Goal: Information Seeking & Learning: Learn about a topic

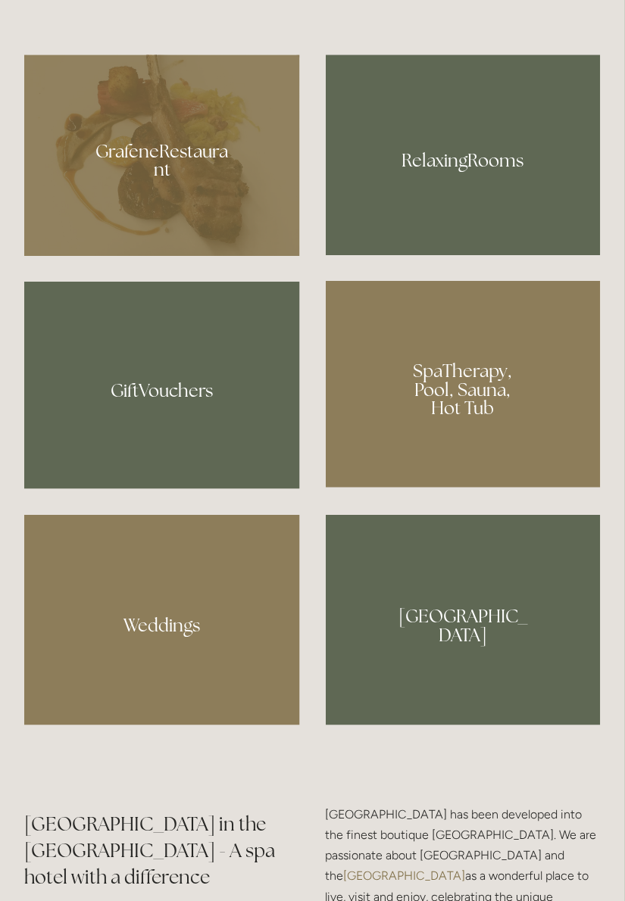
scroll to position [1235, 0]
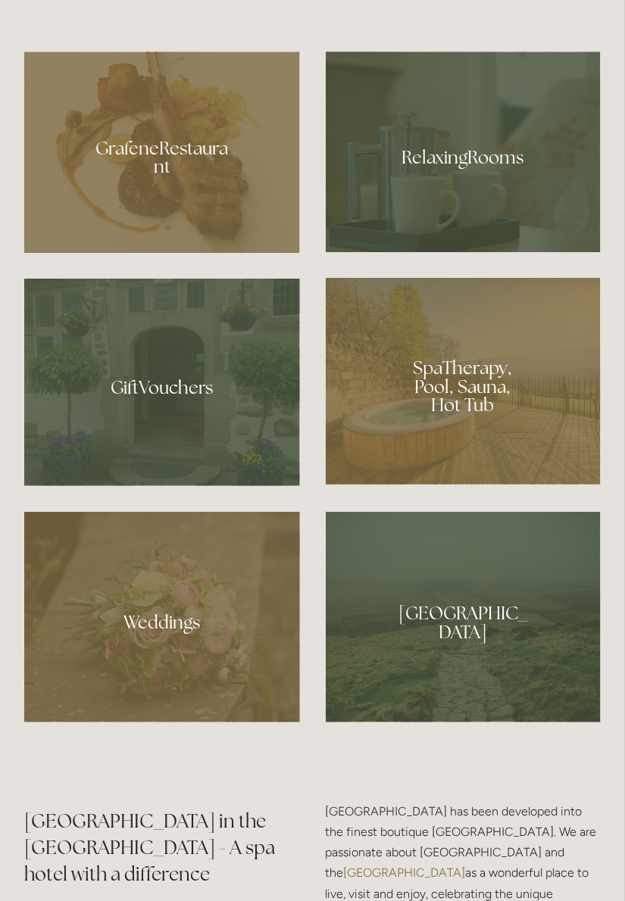
click at [145, 234] on div at bounding box center [162, 152] width 276 height 201
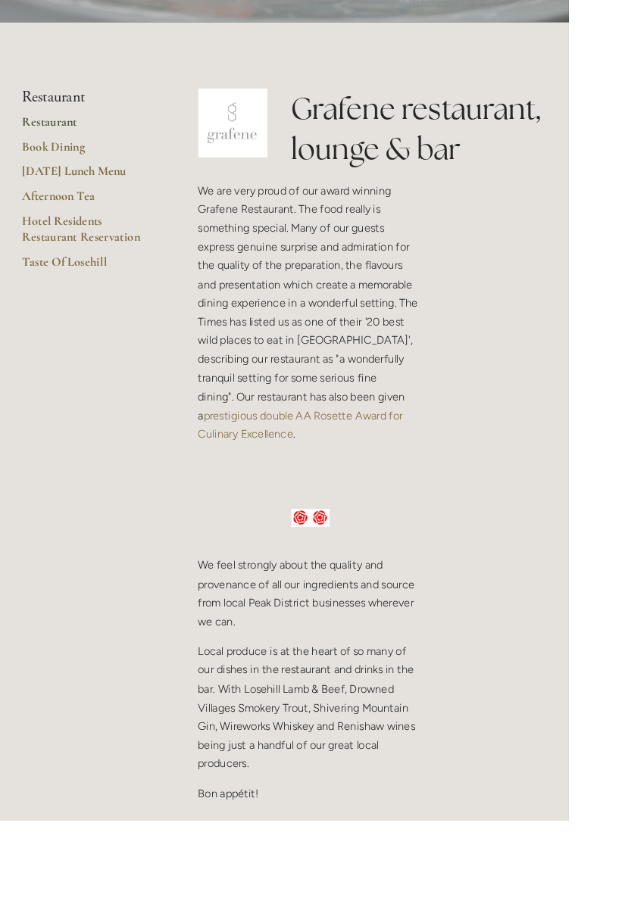
scroll to position [294, 0]
click at [85, 286] on link "Taste Of Losehill" at bounding box center [96, 292] width 145 height 27
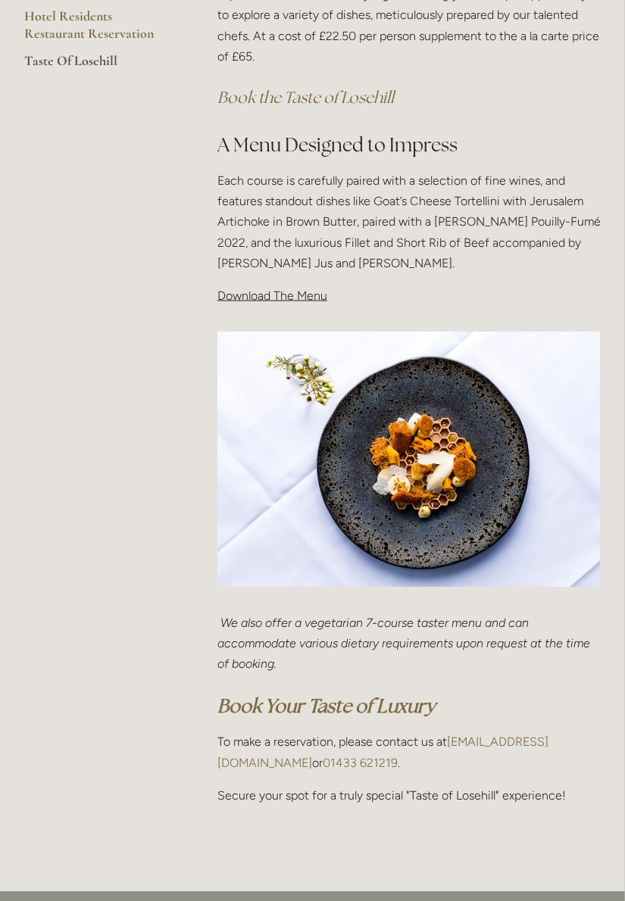
scroll to position [429, 0]
click at [265, 315] on div "Taste Of Losehill Embark on a Culinary Journey with our "Taste of Losehill" Exp…" at bounding box center [409, 95] width 409 height 448
click at [280, 295] on span "Download The Menu" at bounding box center [272, 296] width 110 height 14
click at [276, 301] on span "Download The Menu" at bounding box center [272, 296] width 110 height 14
click at [262, 301] on span "Download The Menu" at bounding box center [272, 296] width 110 height 14
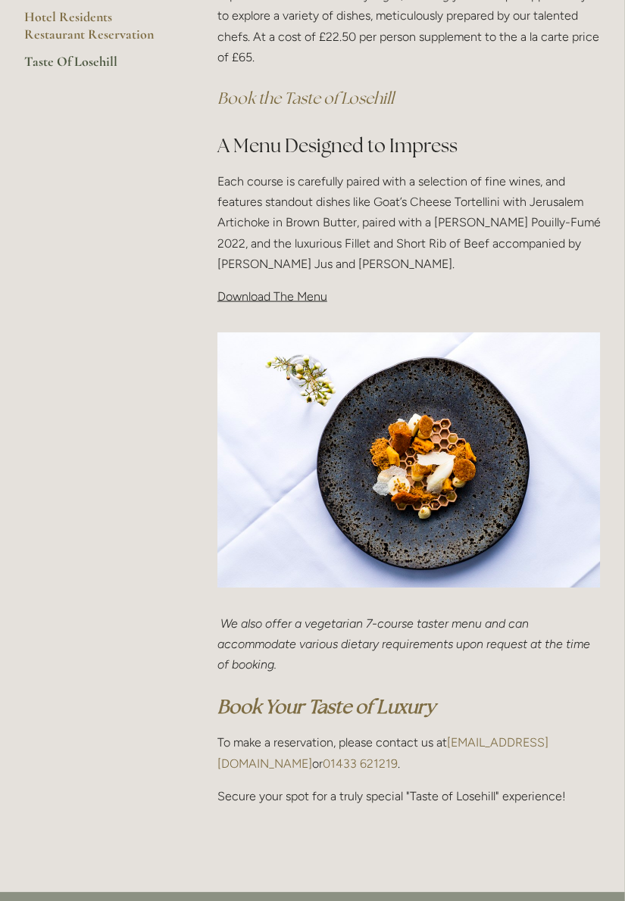
click at [297, 294] on span "Download The Menu" at bounding box center [272, 296] width 110 height 14
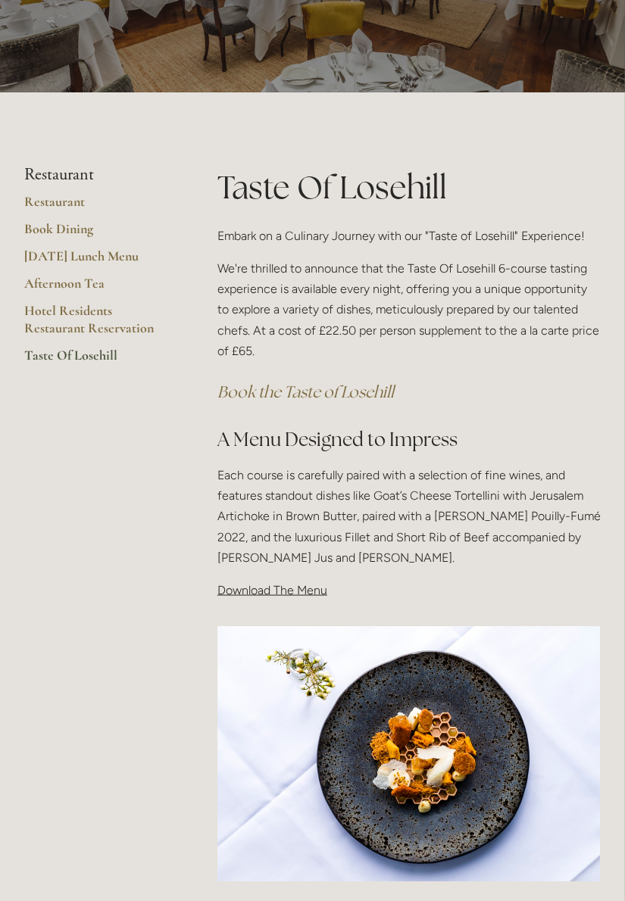
scroll to position [136, 0]
click at [295, 599] on div "Taste Of Losehill Embark on a Culinary Journey with our "Taste of Losehill" Exp…" at bounding box center [409, 388] width 409 height 448
click at [275, 589] on span "Download The Menu" at bounding box center [272, 589] width 110 height 14
click at [89, 287] on link "Afternoon Tea" at bounding box center [96, 287] width 145 height 27
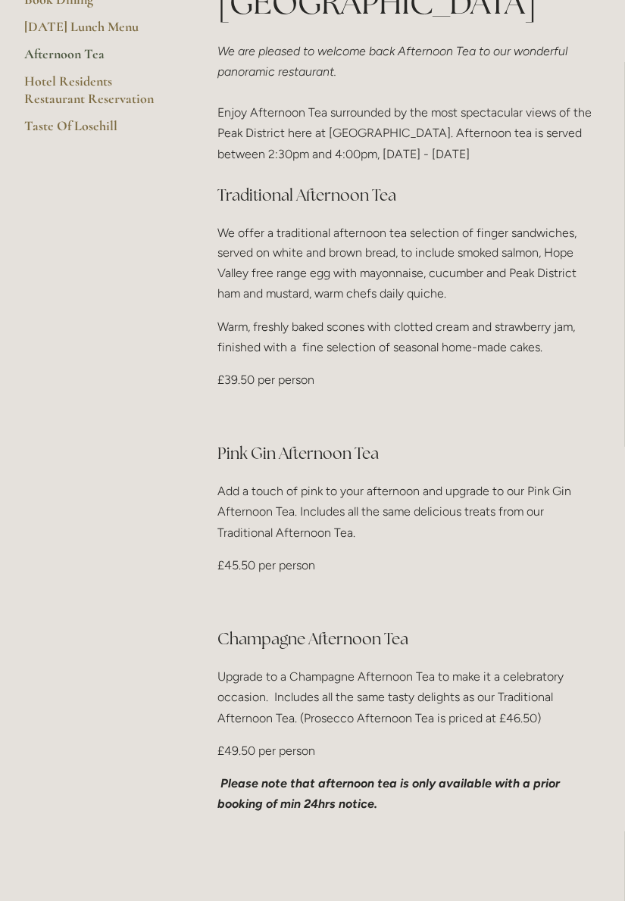
scroll to position [517, 0]
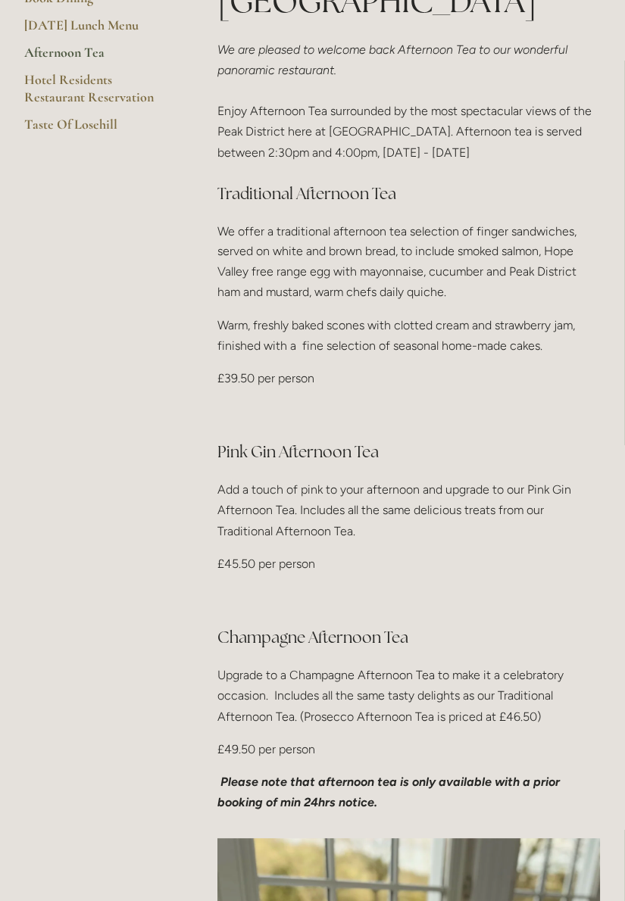
click at [496, 807] on p "Please note that afternoon tea is only available with a prior booking of min 24…" at bounding box center [408, 793] width 383 height 41
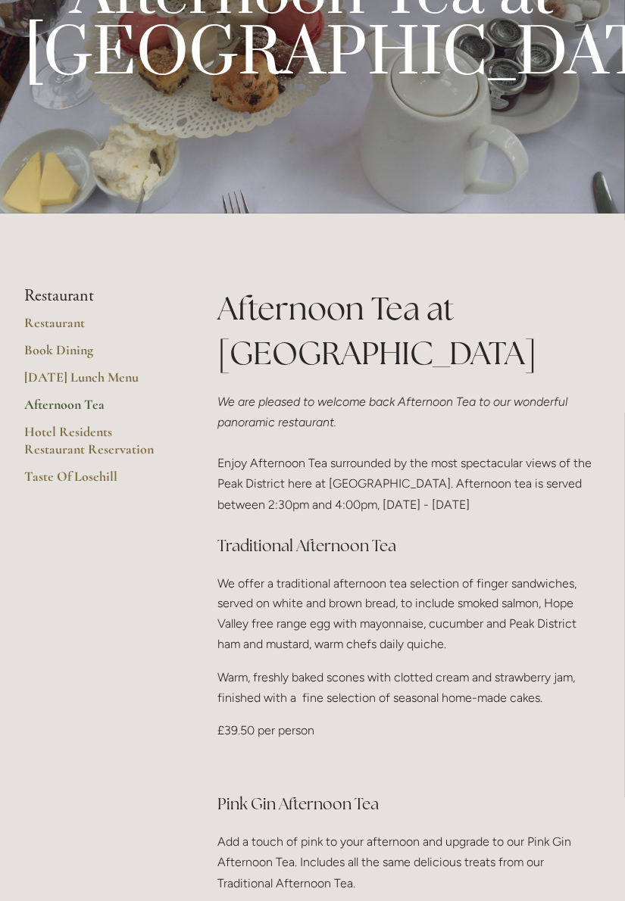
scroll to position [167, 0]
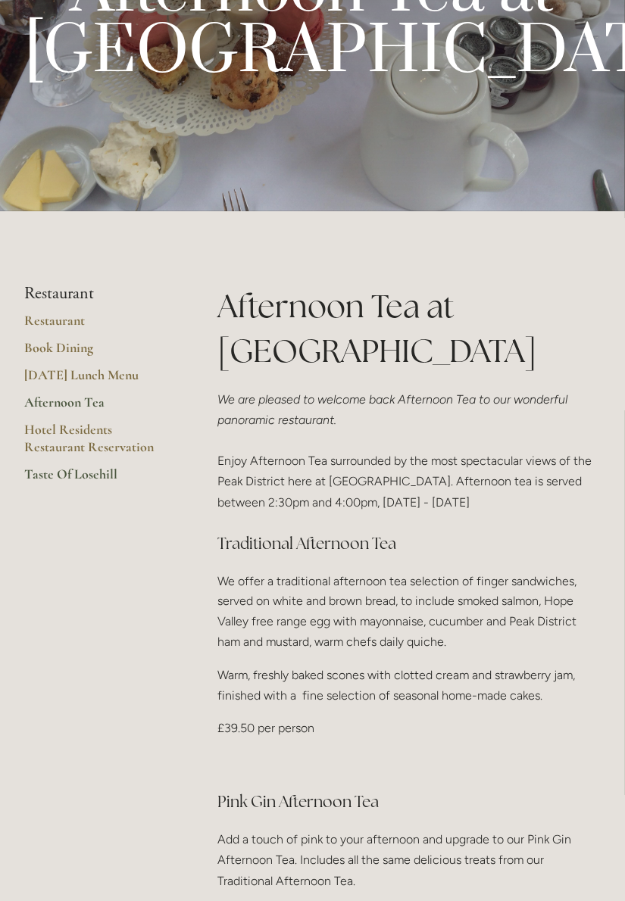
click at [73, 470] on link "Taste Of Losehill" at bounding box center [96, 479] width 145 height 27
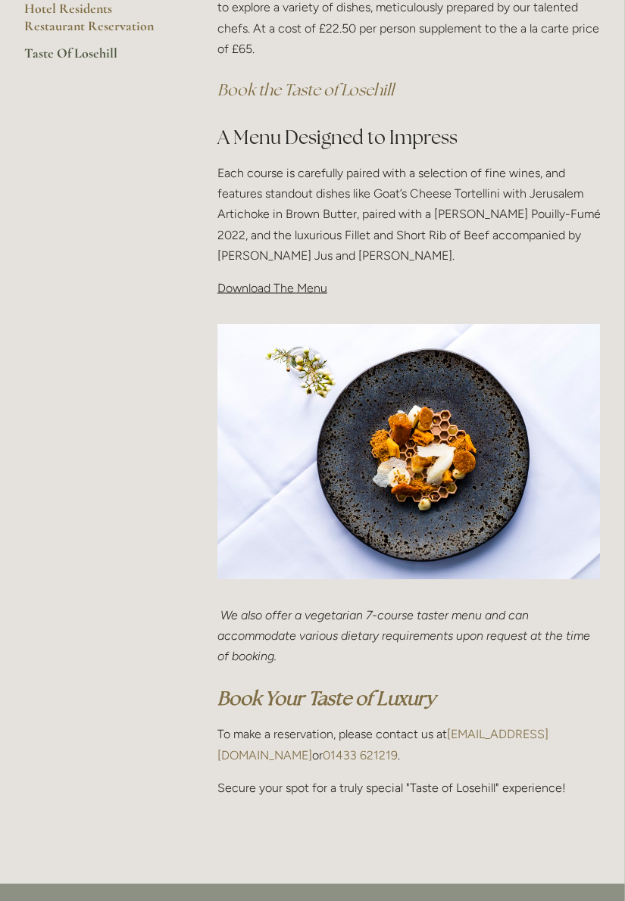
scroll to position [439, 0]
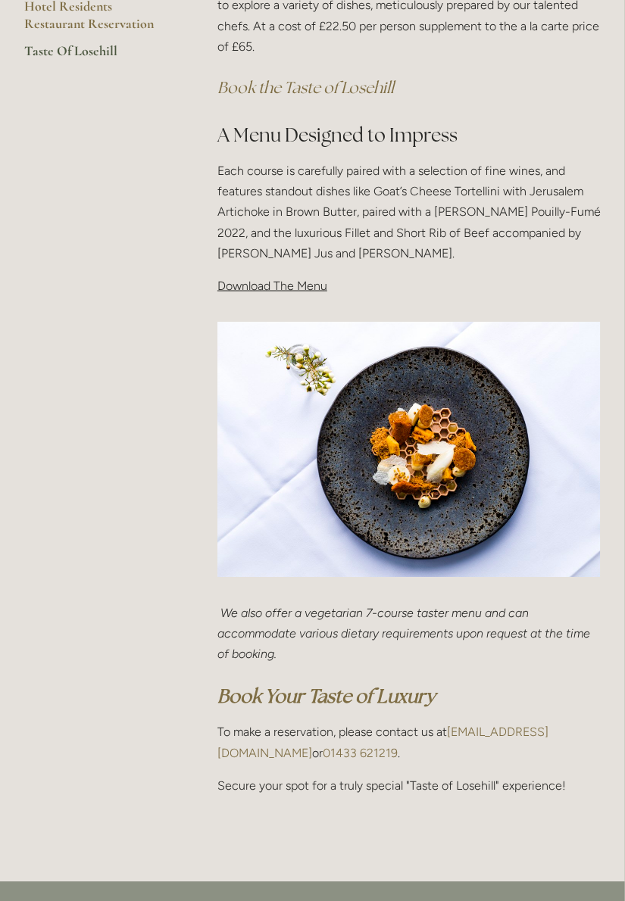
click at [270, 298] on div "Taste Of Losehill Embark on a Culinary Journey with our "Taste of Losehill" Exp…" at bounding box center [409, 85] width 409 height 448
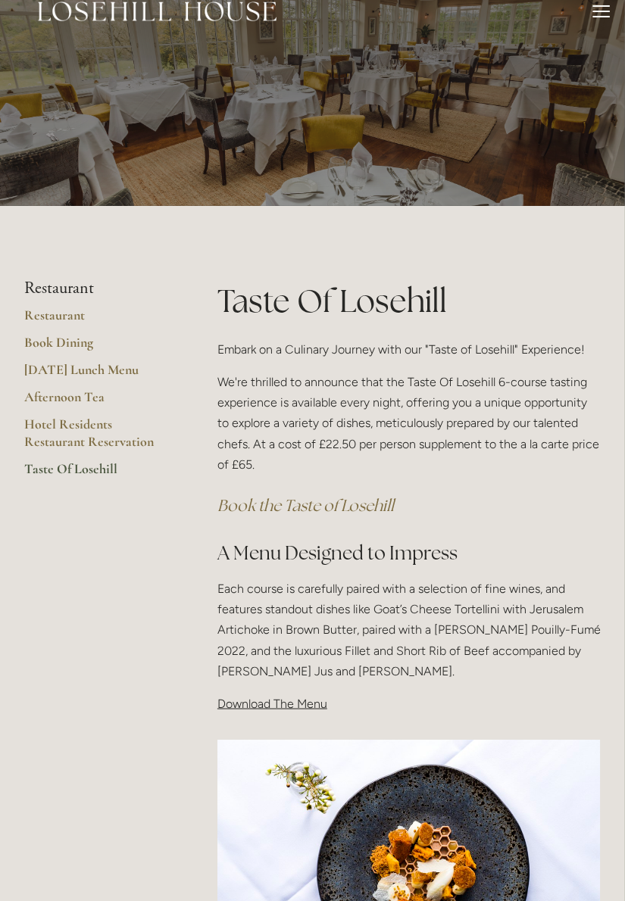
scroll to position [0, 0]
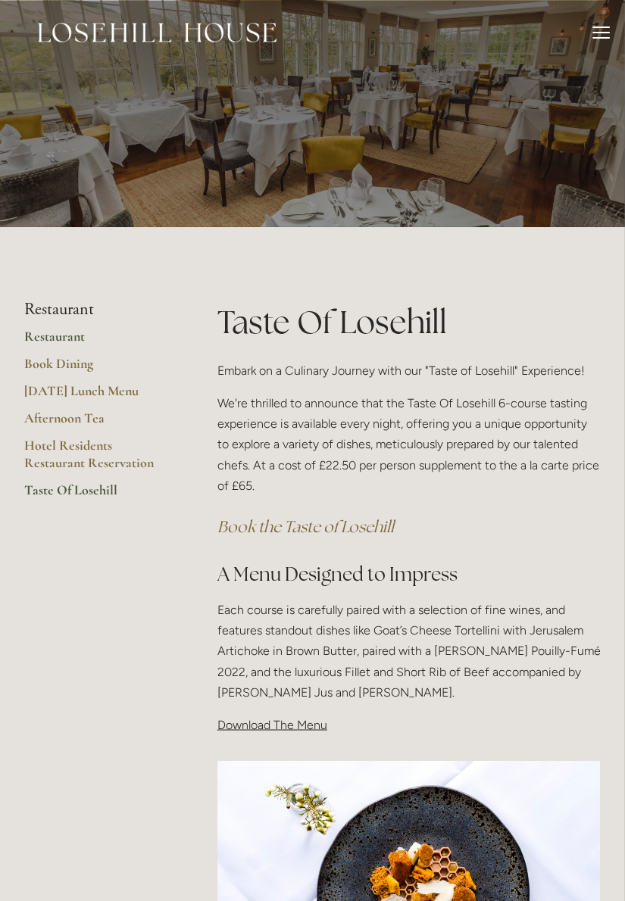
click at [52, 338] on link "Restaurant" at bounding box center [96, 341] width 145 height 27
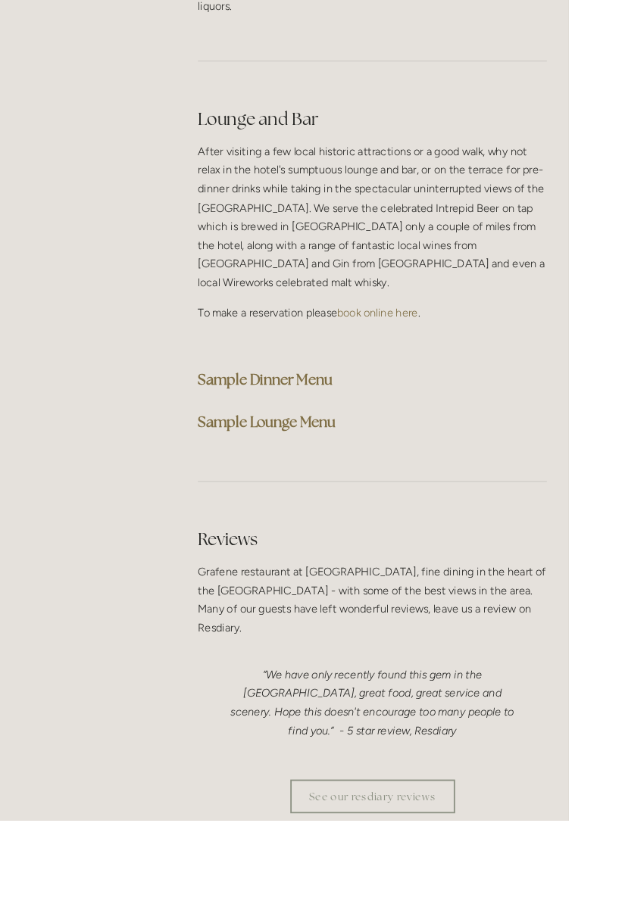
scroll to position [4075, 0]
click at [282, 427] on strong "Sample Dinner Menu" at bounding box center [291, 417] width 148 height 20
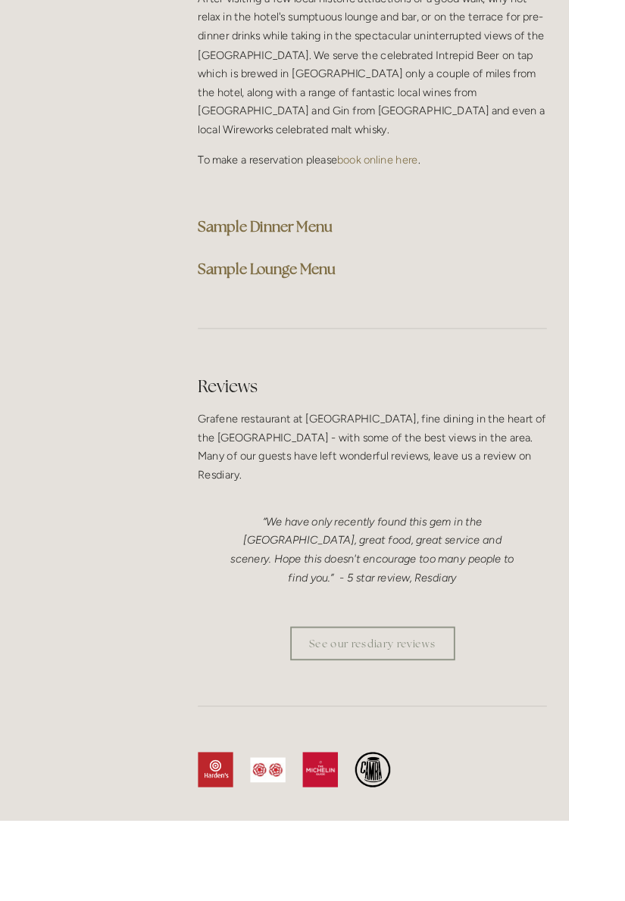
scroll to position [4243, 0]
click at [318, 303] on strong "Sample Lounge Menu" at bounding box center [292, 296] width 151 height 20
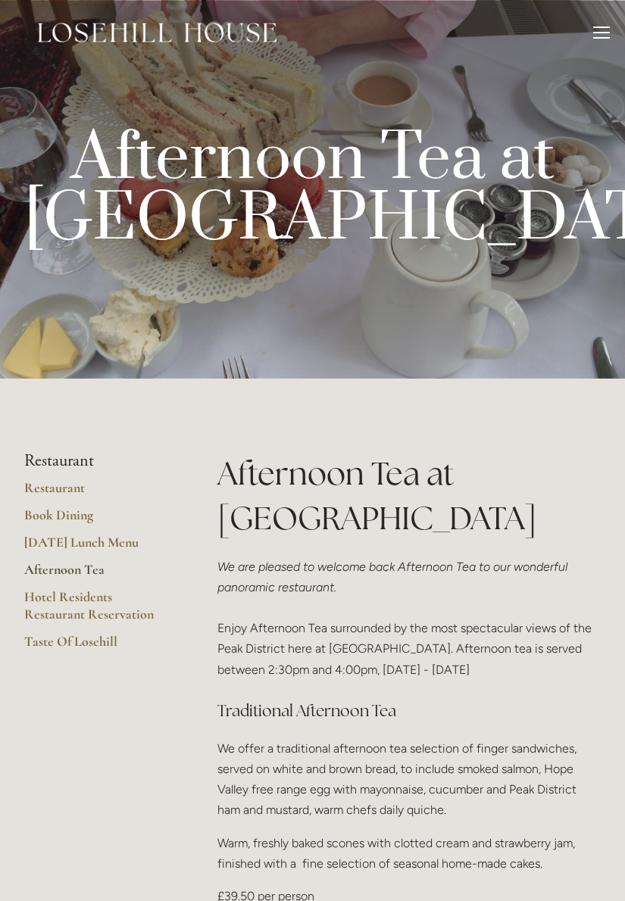
scroll to position [167, 0]
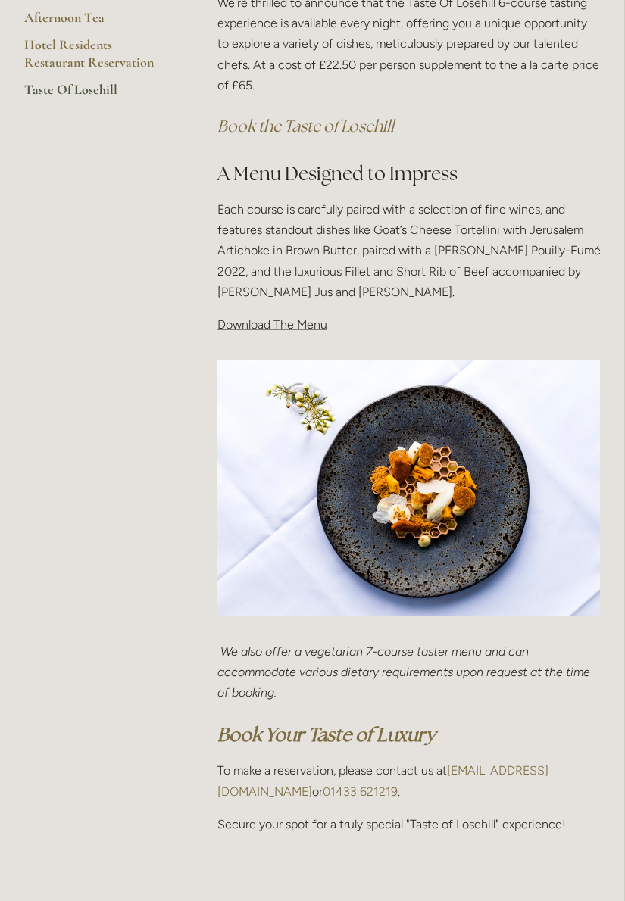
scroll to position [403, 0]
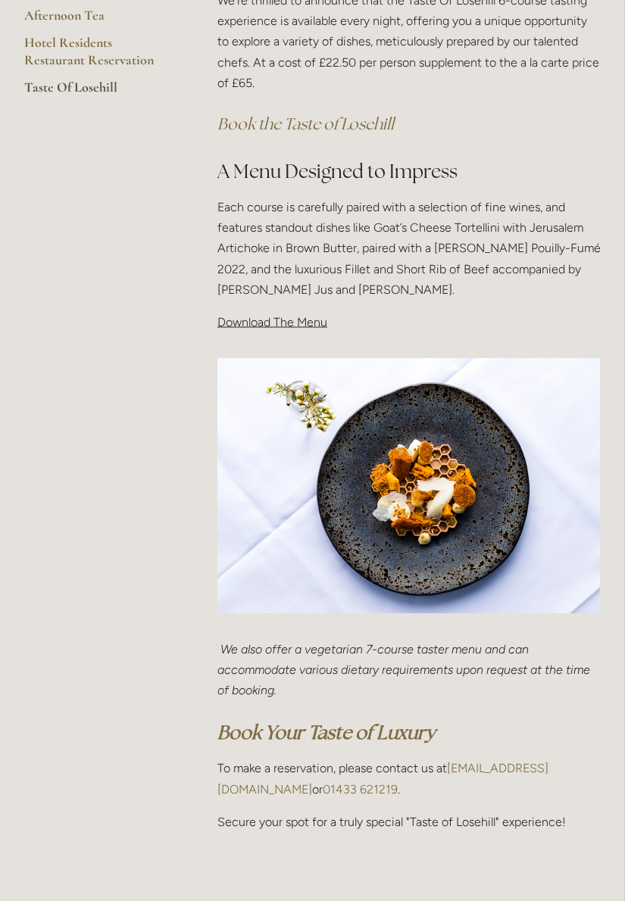
click at [286, 326] on span "Download The Menu" at bounding box center [272, 322] width 110 height 14
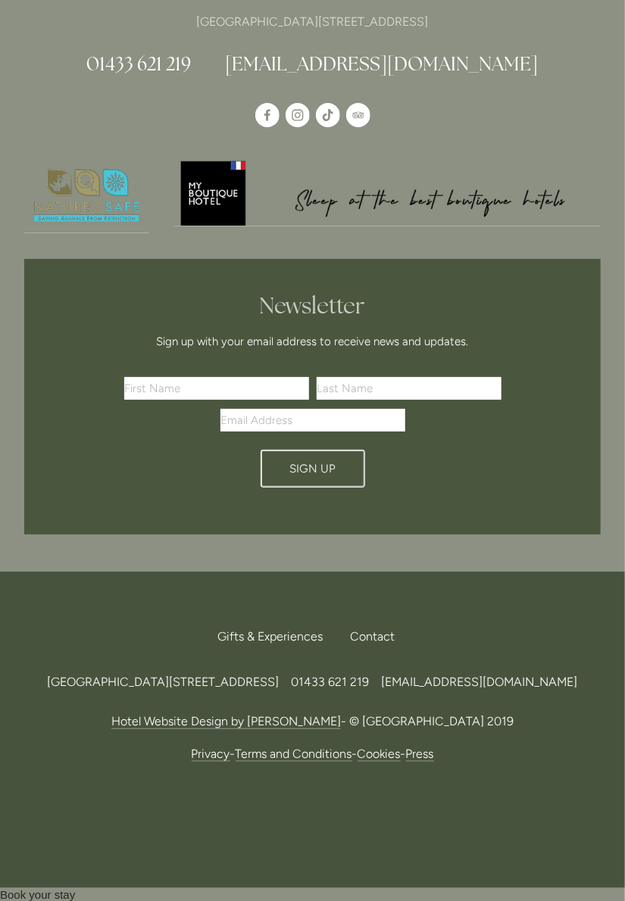
scroll to position [1357, 0]
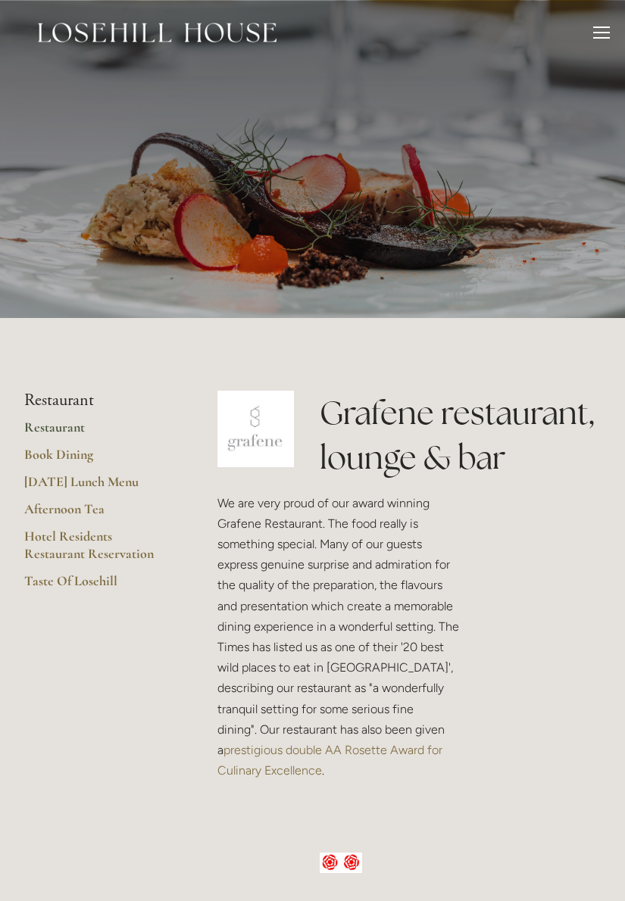
scroll to position [294, 0]
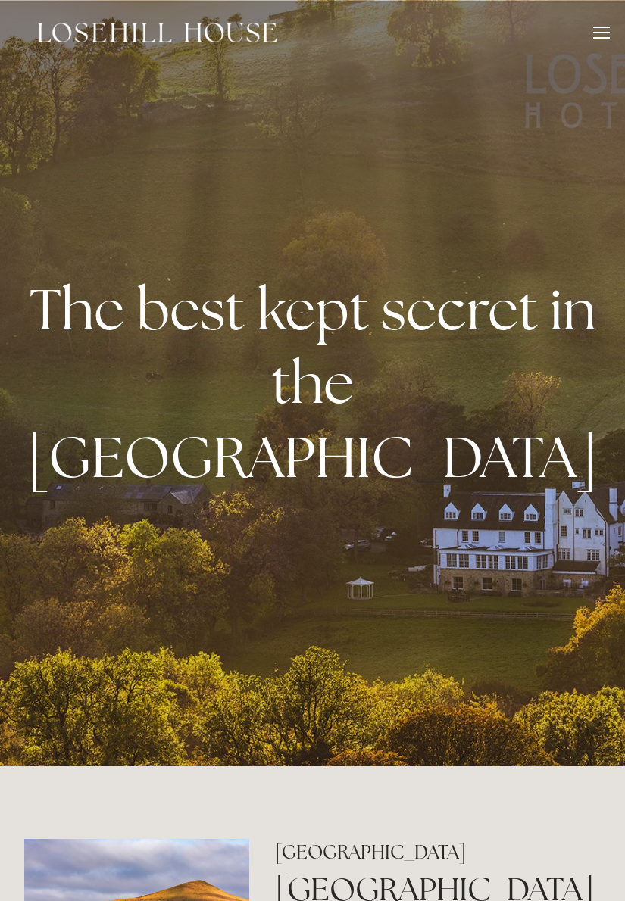
scroll to position [1235, 0]
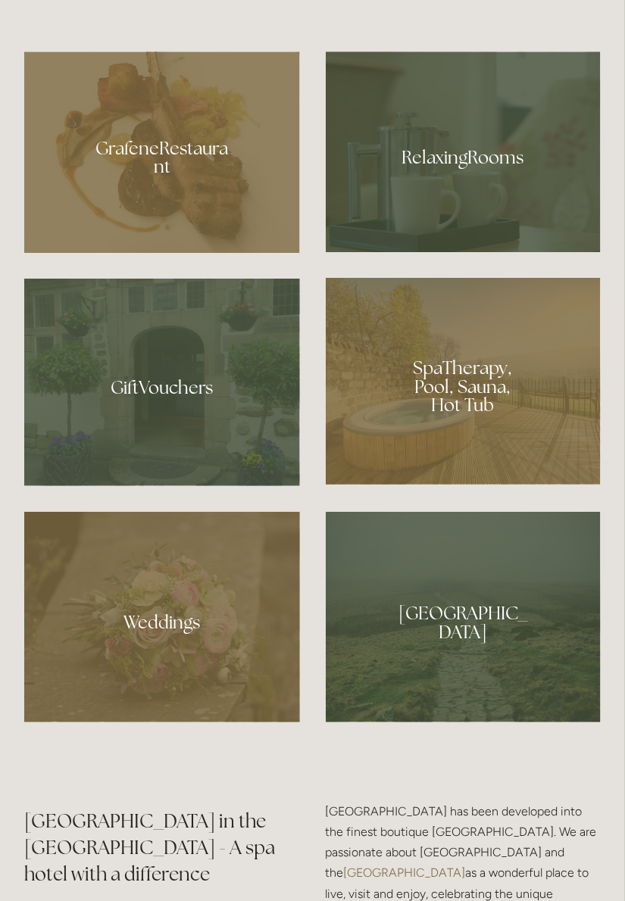
click at [467, 445] on div at bounding box center [464, 382] width 276 height 208
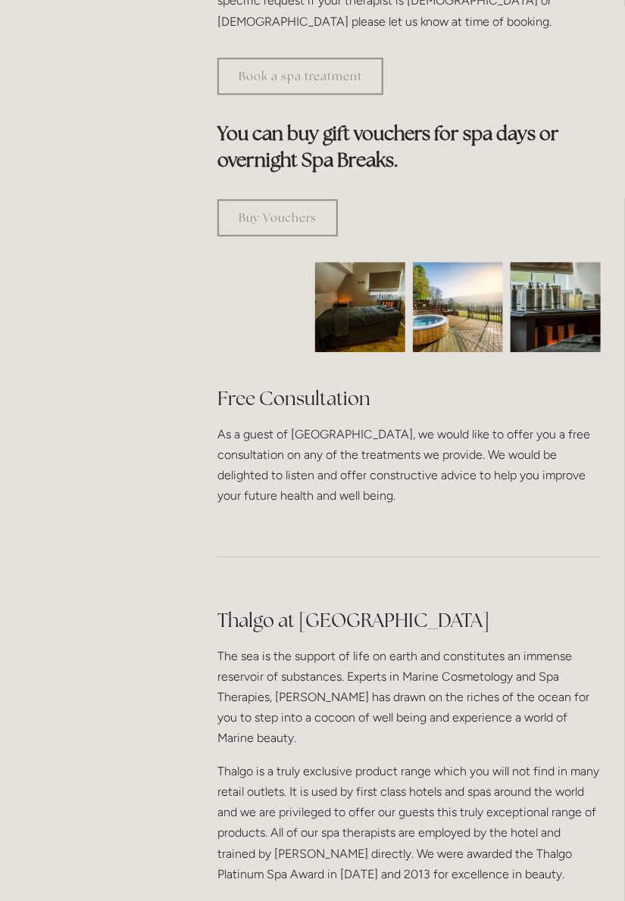
scroll to position [958, 0]
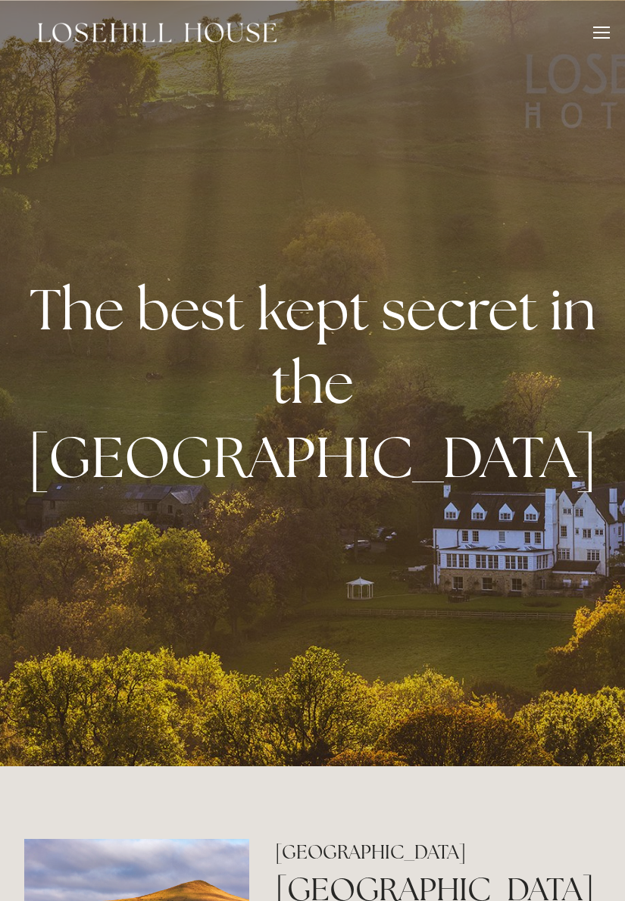
scroll to position [1235, 0]
